Goal: Transaction & Acquisition: Register for event/course

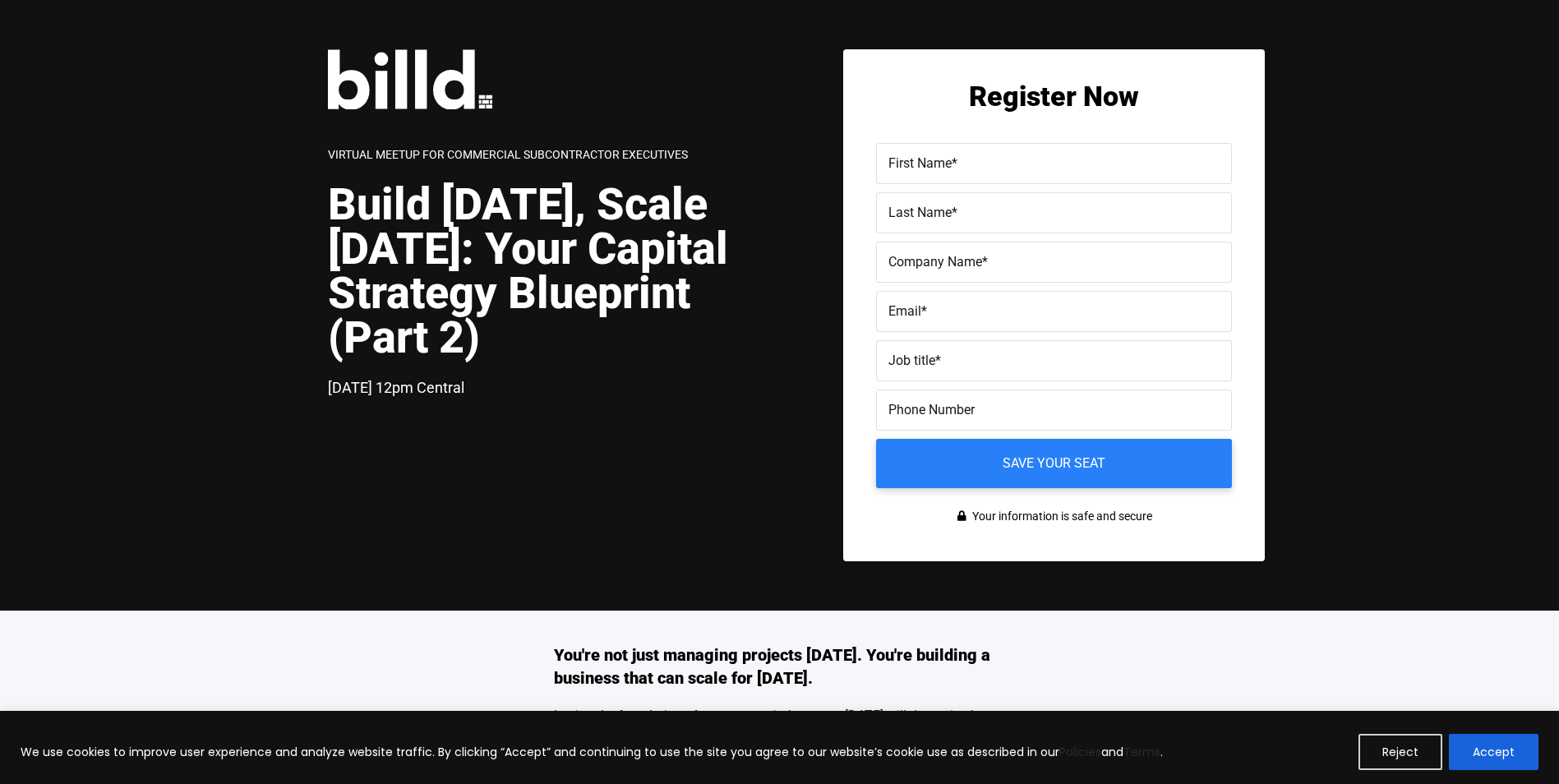
click at [969, 159] on label "First Name *" at bounding box center [1053, 164] width 331 height 24
click at [969, 159] on input "First Name *" at bounding box center [1054, 163] width 356 height 41
click at [969, 161] on label "First Name *" at bounding box center [1052, 151] width 335 height 24
click at [969, 161] on input "First Name *" at bounding box center [1054, 163] width 356 height 41
drag, startPoint x: 965, startPoint y: 169, endPoint x: 935, endPoint y: 159, distance: 31.6
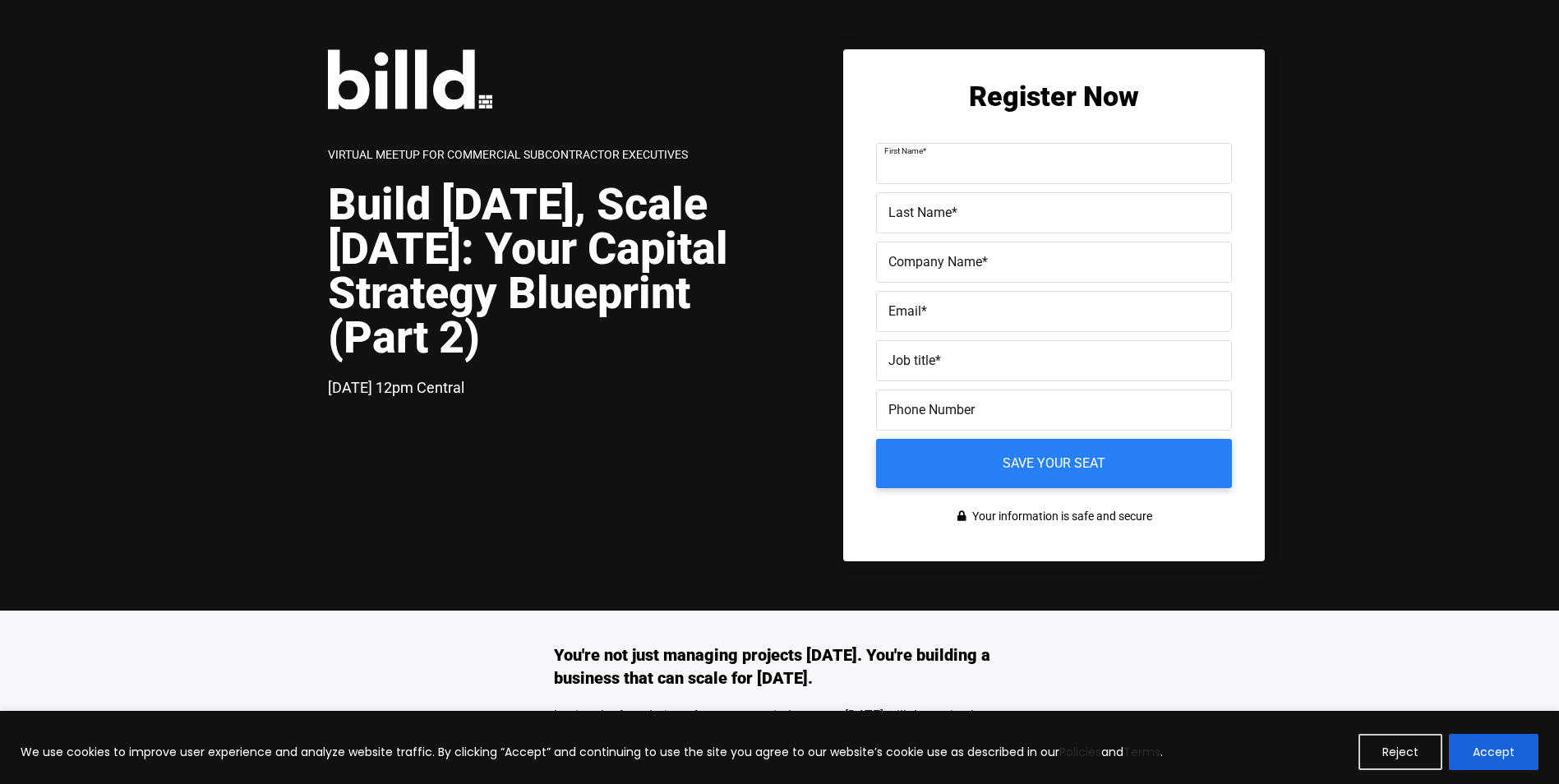
click at [935, 159] on label "First Name *" at bounding box center [1052, 151] width 335 height 24
click at [935, 159] on input "First Name *" at bounding box center [1054, 163] width 356 height 41
type input "[PERSON_NAME]"
type input "[PERSON_NAME] Construction Services, Inc"
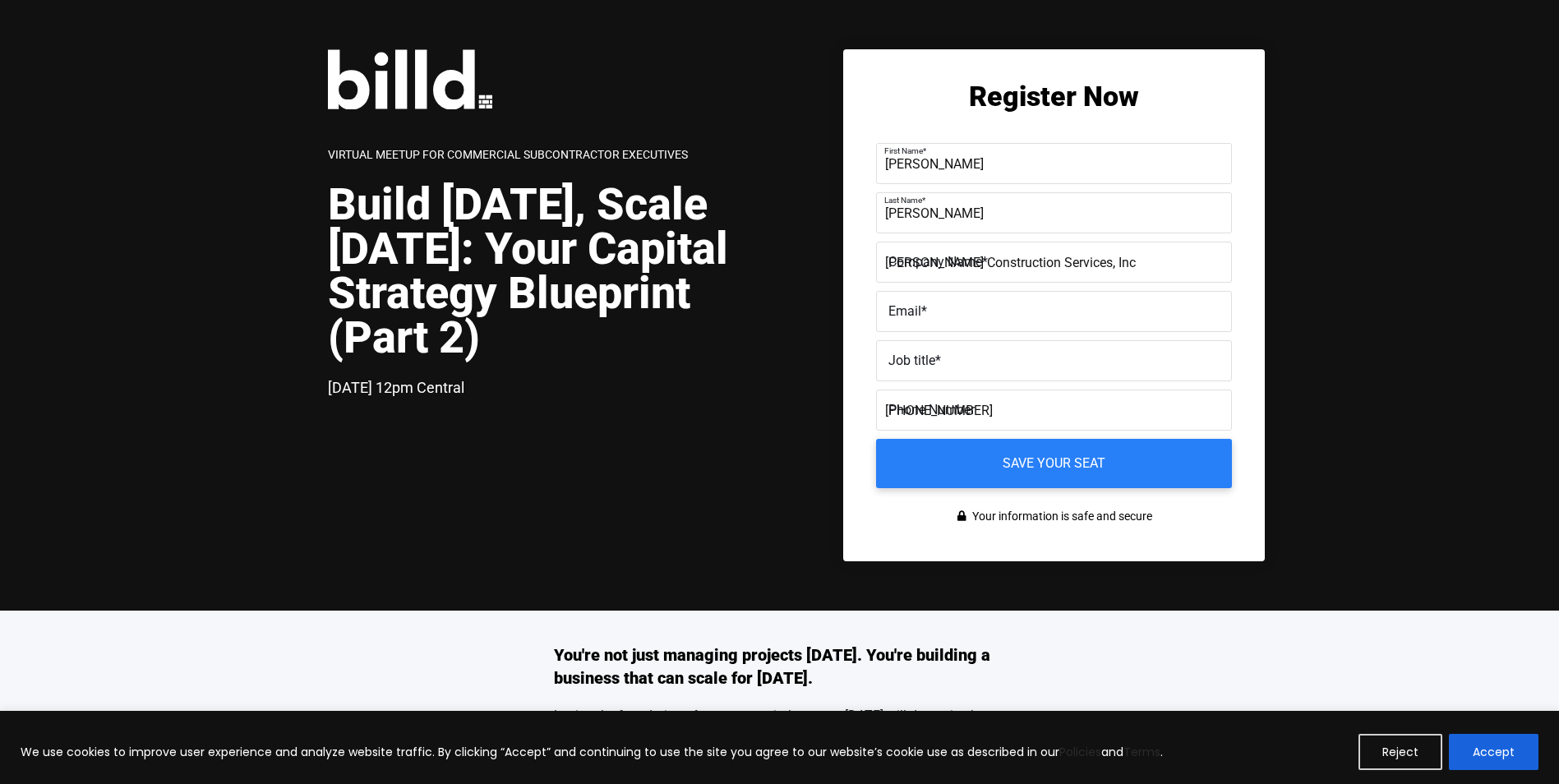
type input "[PHONE_NUMBER]"
click at [966, 319] on label "Email *" at bounding box center [1053, 312] width 331 height 24
click at [966, 319] on input "Email *" at bounding box center [1054, 311] width 356 height 41
click at [955, 314] on input "Email *" at bounding box center [1054, 311] width 356 height 41
type input "[EMAIL_ADDRESS][DOMAIN_NAME]"
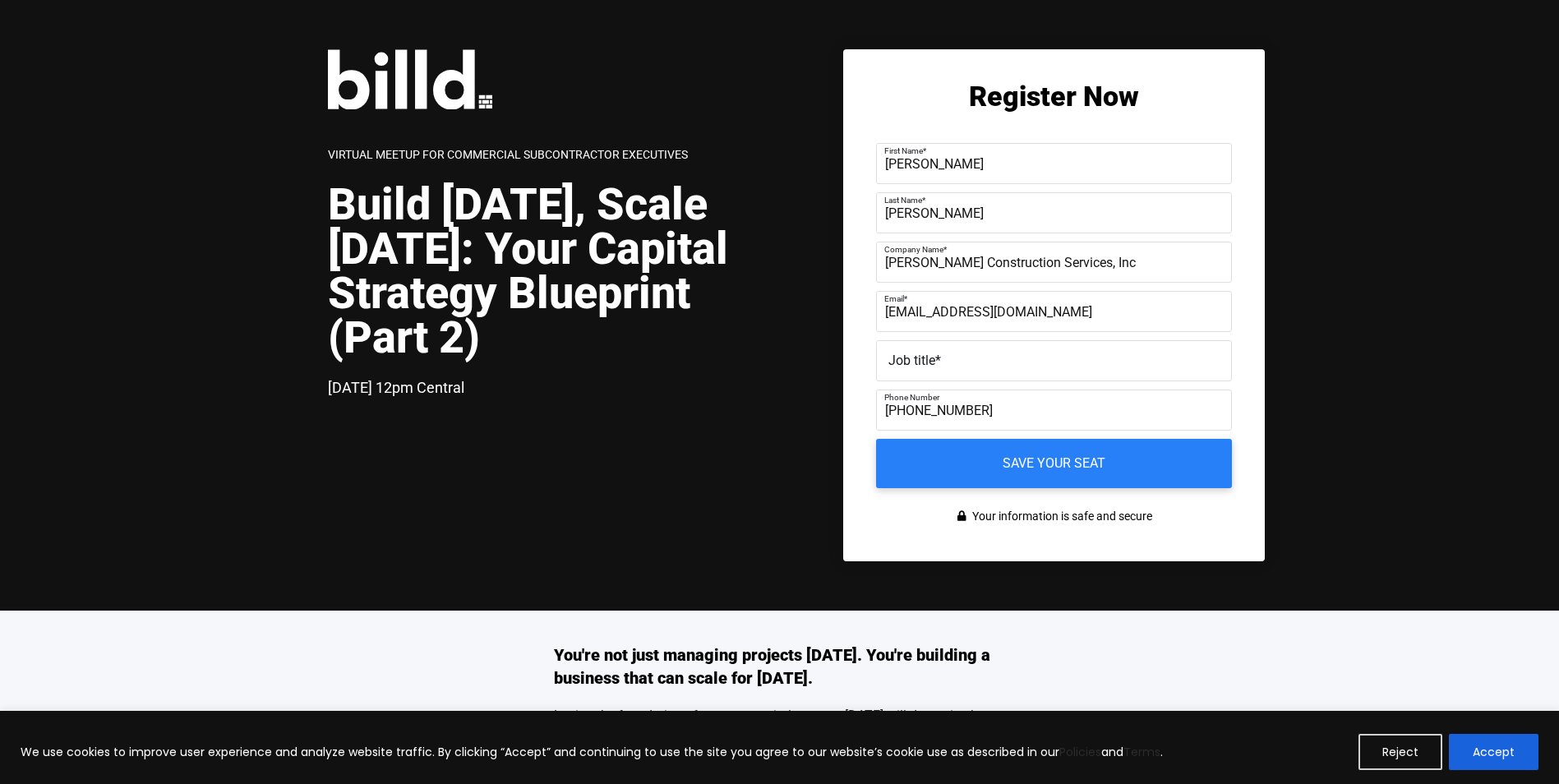
click at [940, 361] on span "*" at bounding box center [938, 360] width 5 height 15
click at [940, 361] on input "Job title *" at bounding box center [1054, 360] width 356 height 41
type input "CFO"
click at [1049, 471] on input "Save your seat" at bounding box center [1054, 463] width 374 height 52
